Goal: Navigation & Orientation: Find specific page/section

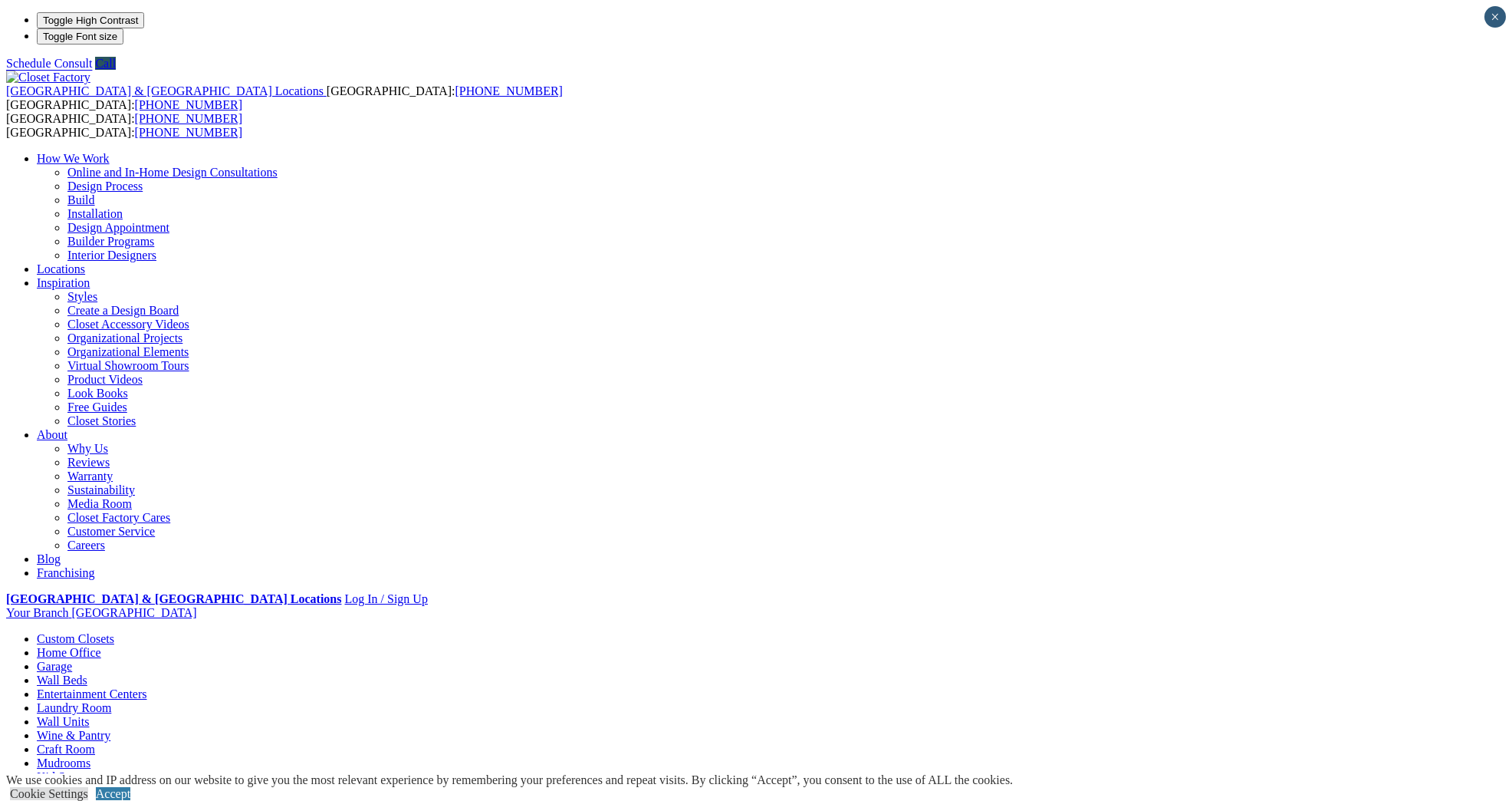
click at [90, 757] on link "Mudrooms" at bounding box center [64, 763] width 54 height 13
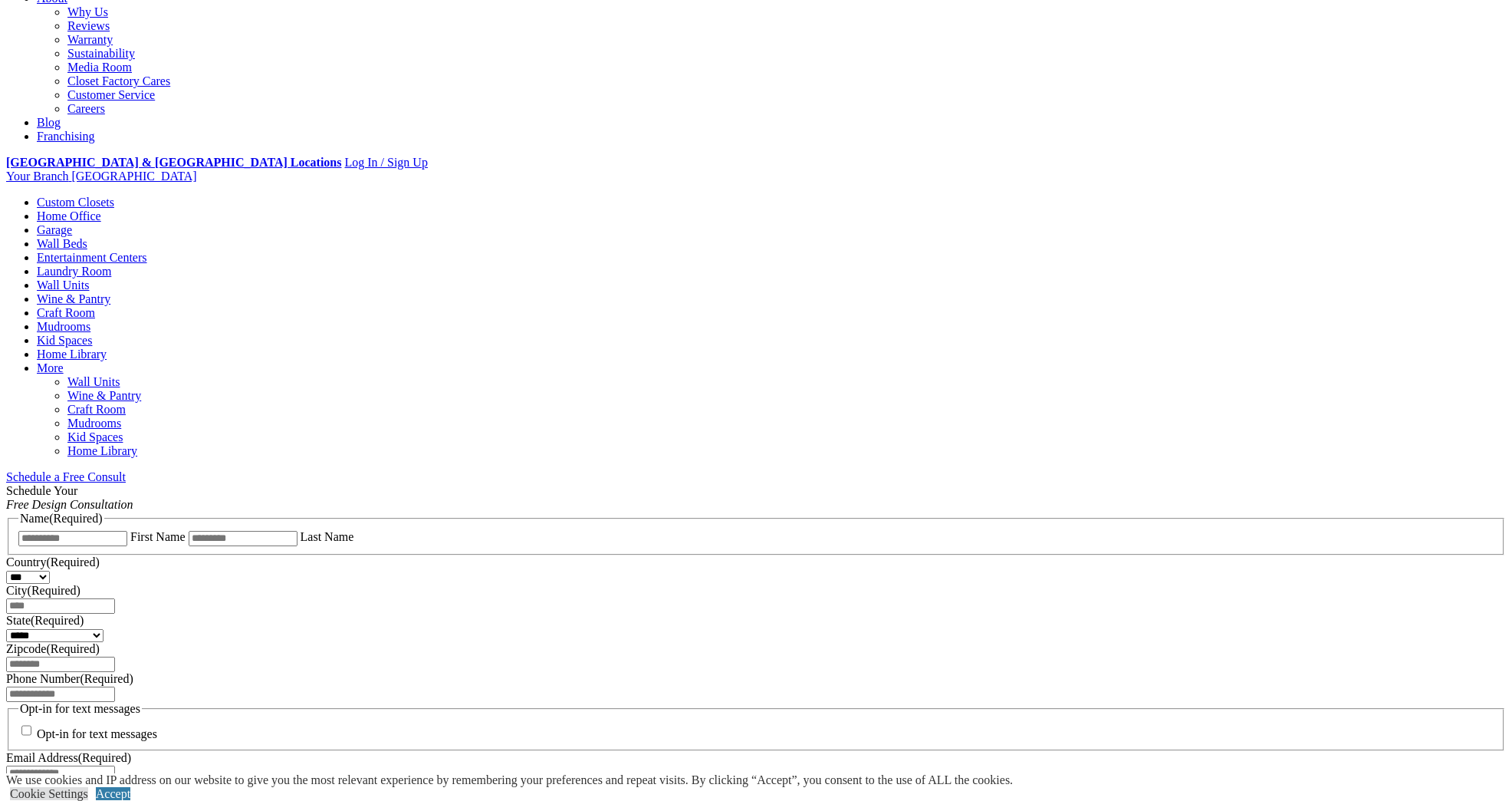
scroll to position [448, 0]
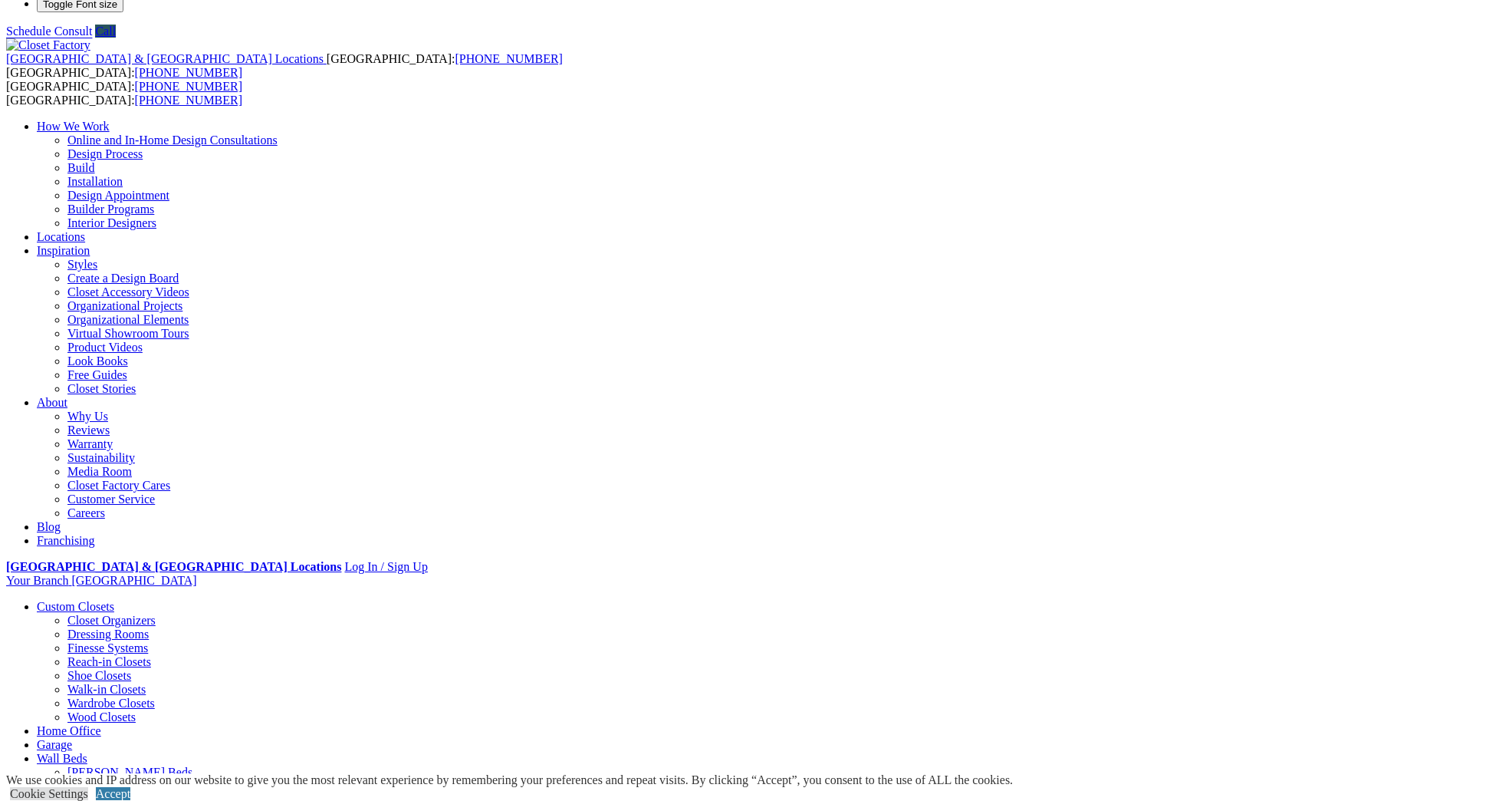
scroll to position [252, 0]
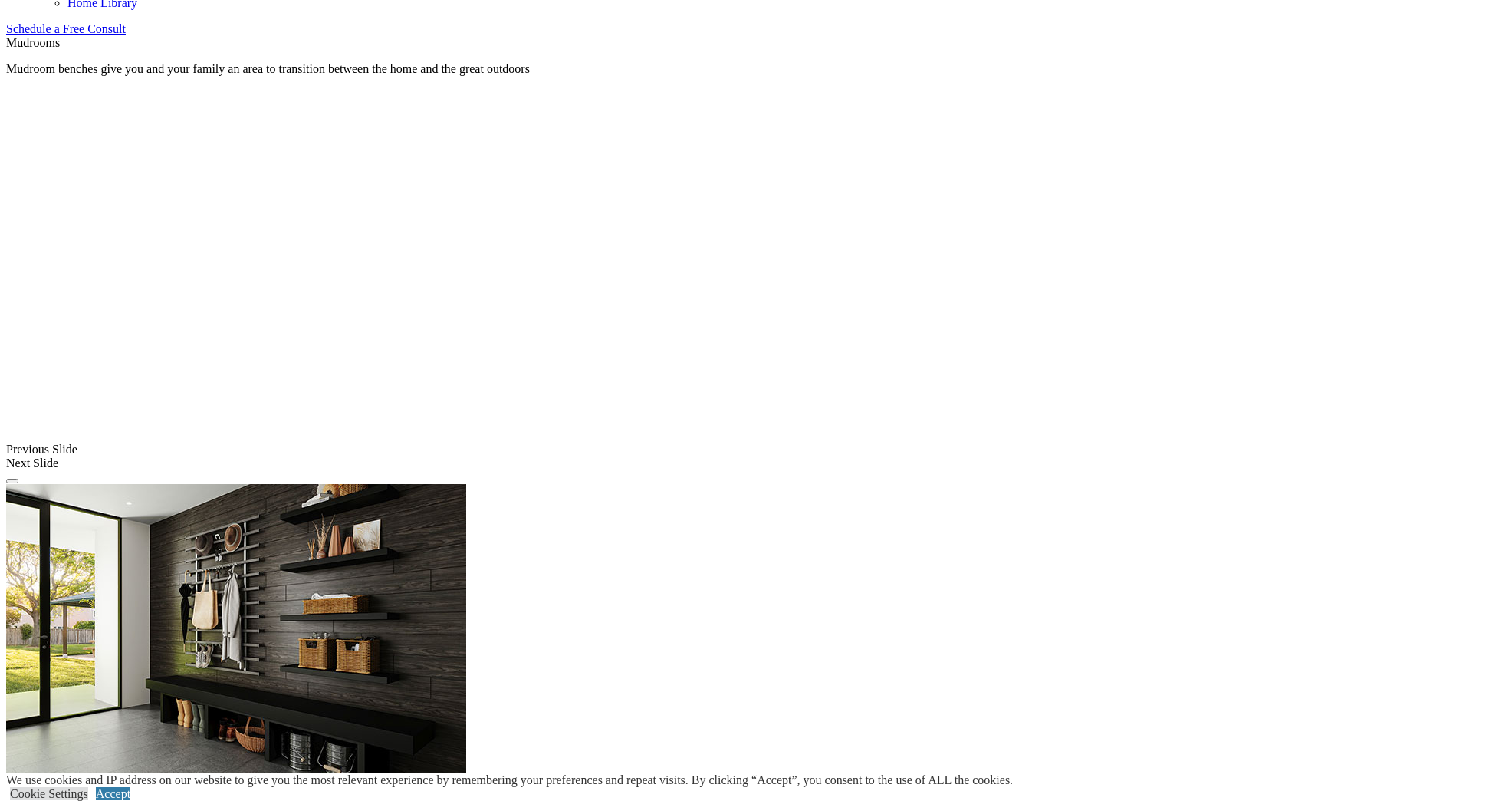
scroll to position [1105, 0]
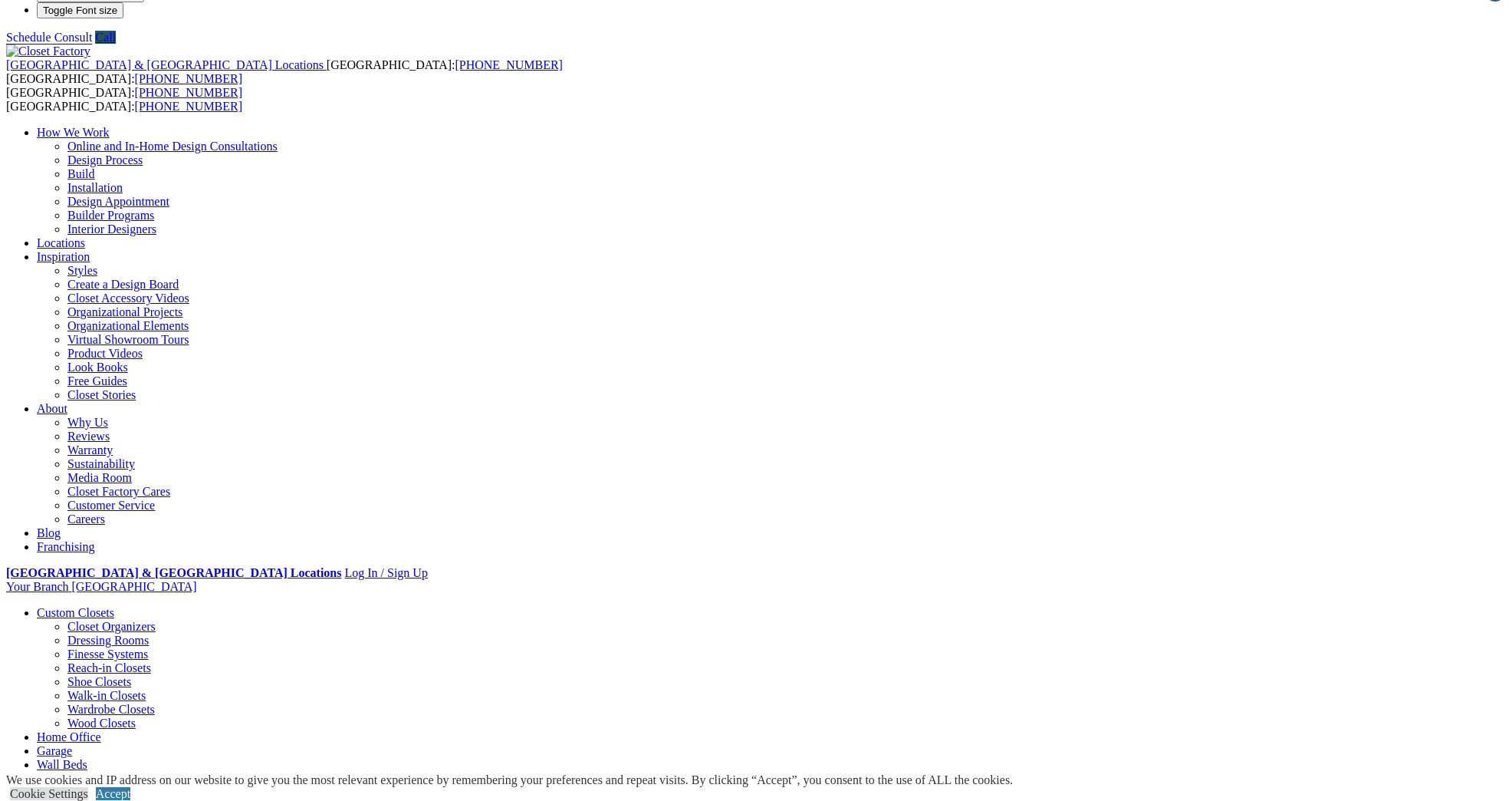
scroll to position [22, 0]
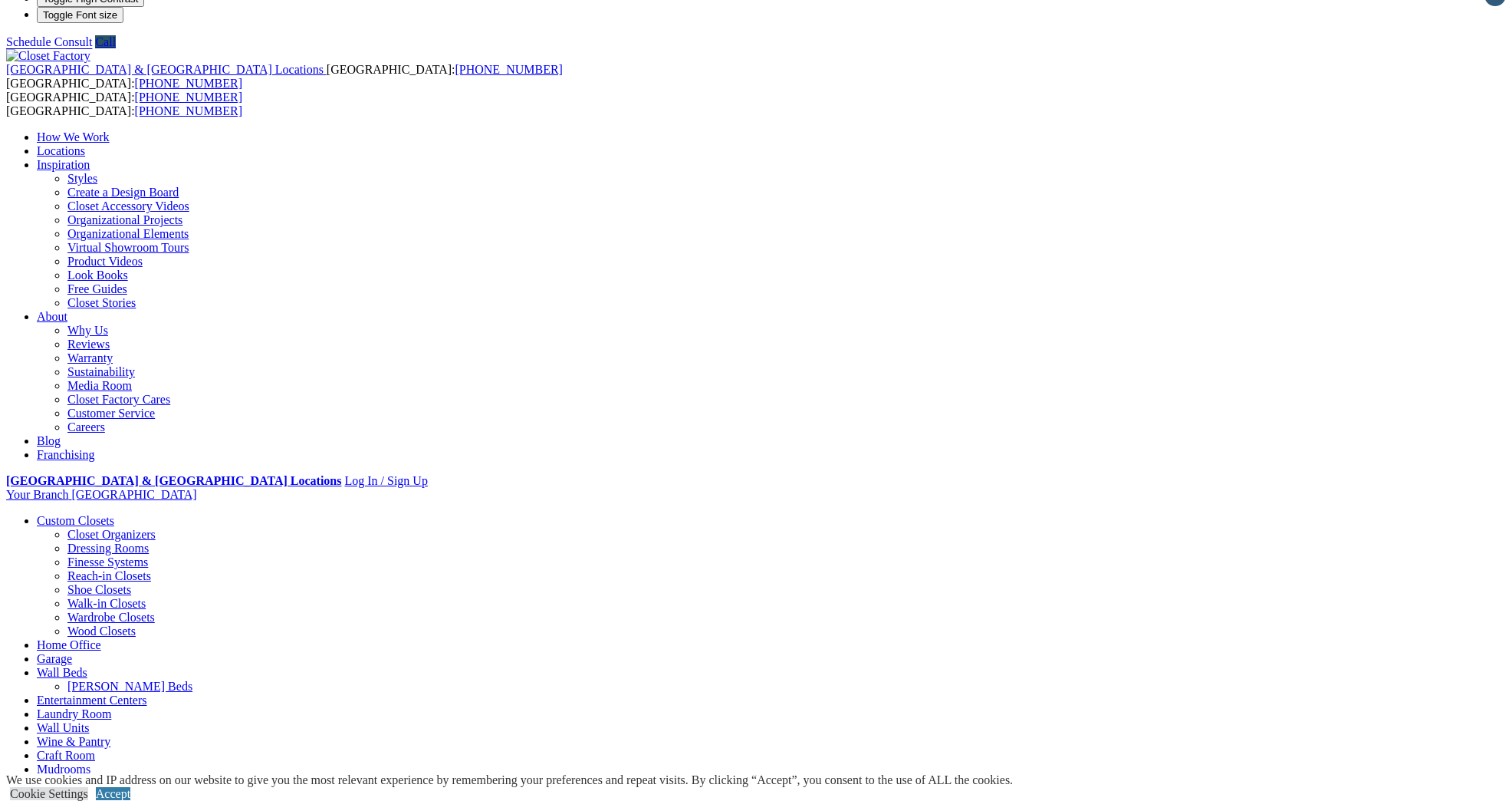
click at [147, 693] on link "Entertainment Centers" at bounding box center [92, 699] width 111 height 13
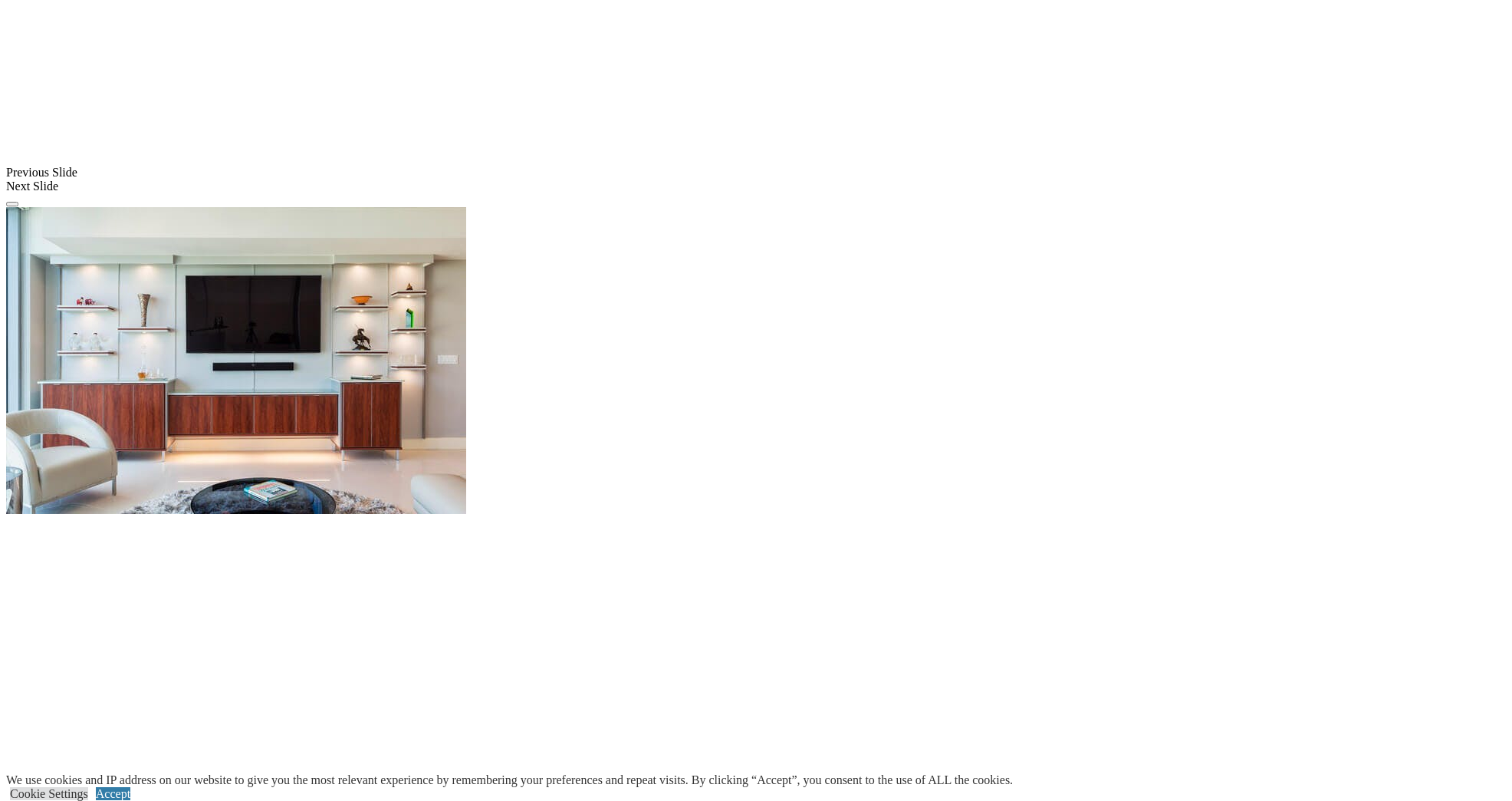
scroll to position [1197, 0]
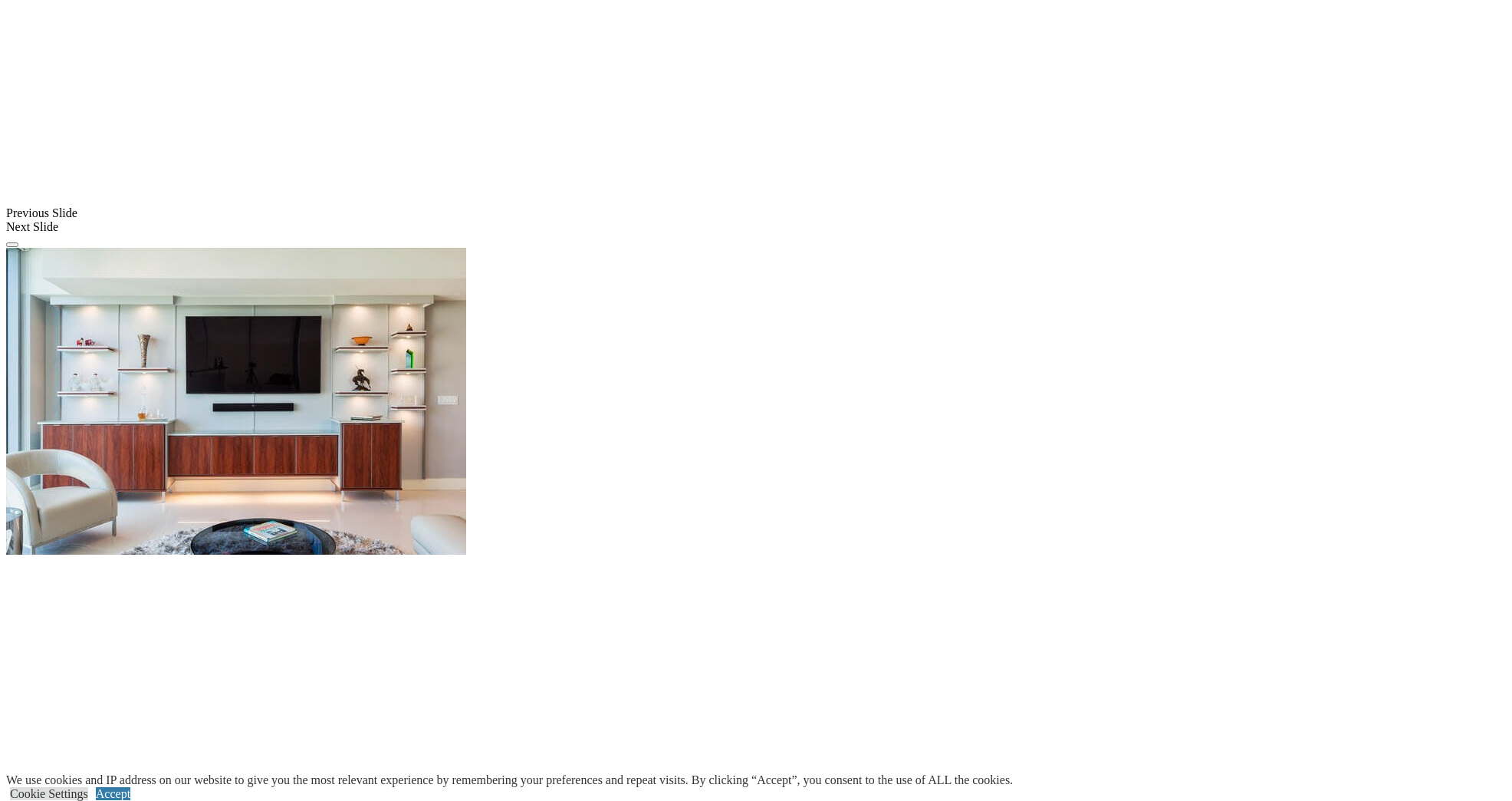
scroll to position [1104, 0]
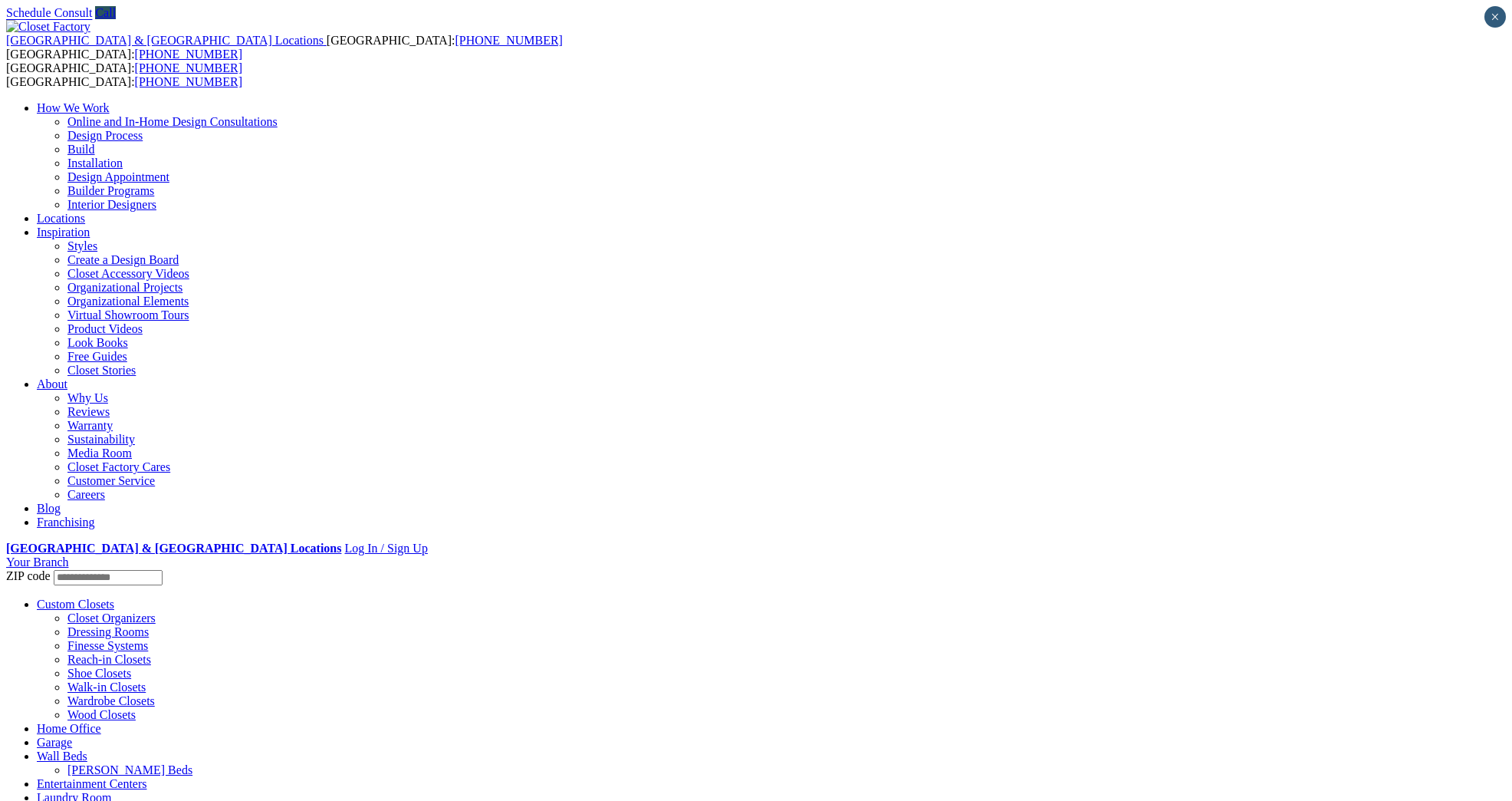
click at [90, 225] on link "Inspiration" at bounding box center [64, 231] width 53 height 13
click at [85, 212] on link "Locations" at bounding box center [61, 218] width 48 height 13
click at [1320, 556] on li "Your Branch ZIP code *" at bounding box center [756, 571] width 1500 height 30
click at [1300, 556] on li "Your Branch ZIP code *" at bounding box center [756, 571] width 1500 height 30
click at [341, 541] on strong "[GEOGRAPHIC_DATA] & [GEOGRAPHIC_DATA] Locations" at bounding box center [173, 547] width 335 height 13
